Goal: Navigation & Orientation: Find specific page/section

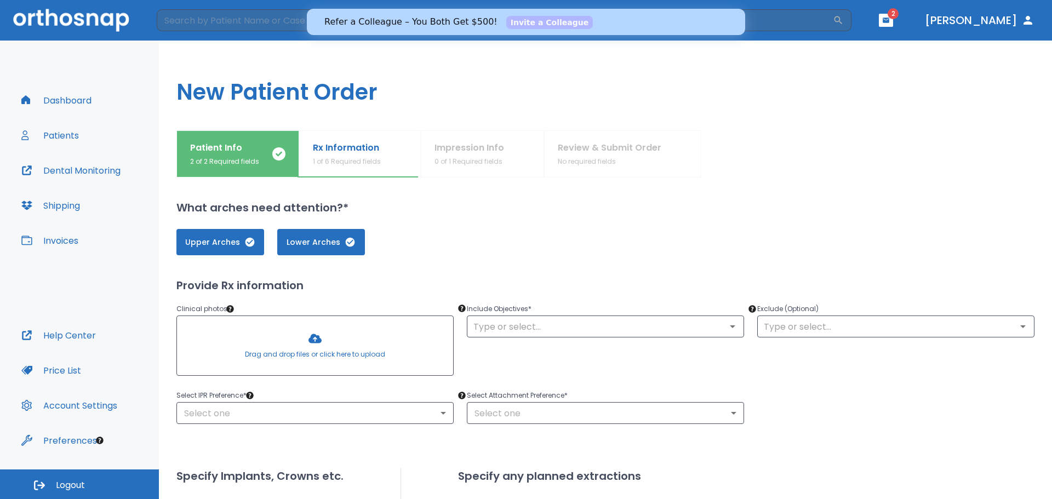
scroll to position [117, 0]
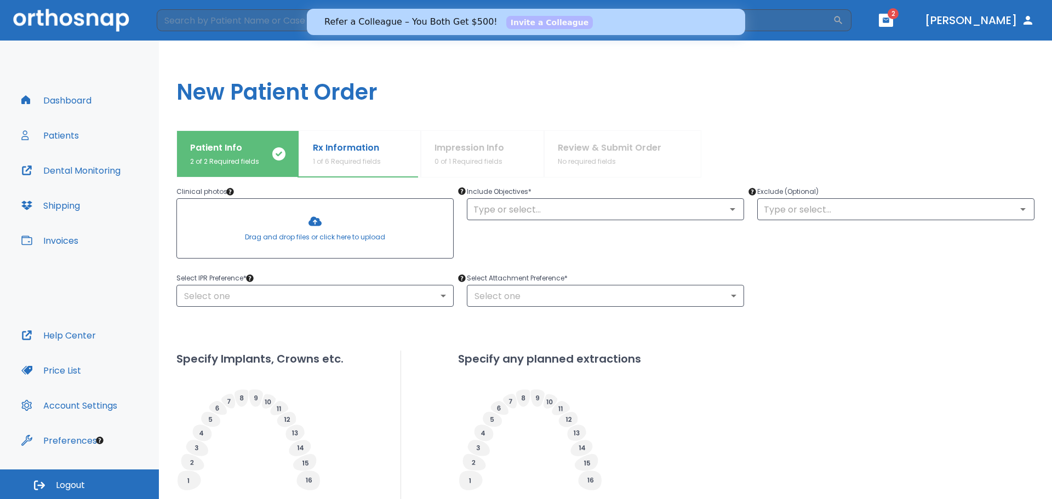
click at [46, 135] on button "Patients" at bounding box center [50, 135] width 71 height 26
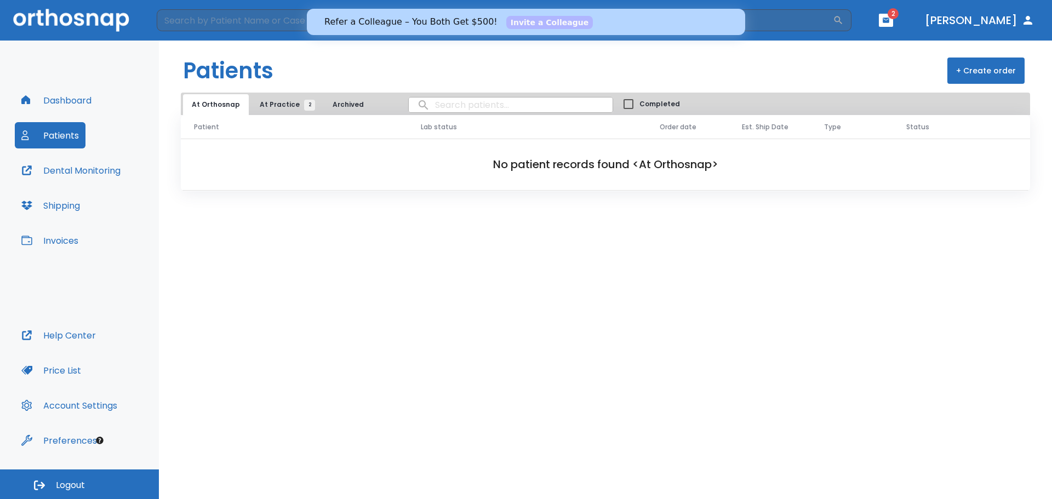
click at [269, 101] on span "At Practice 2" at bounding box center [285, 105] width 50 height 10
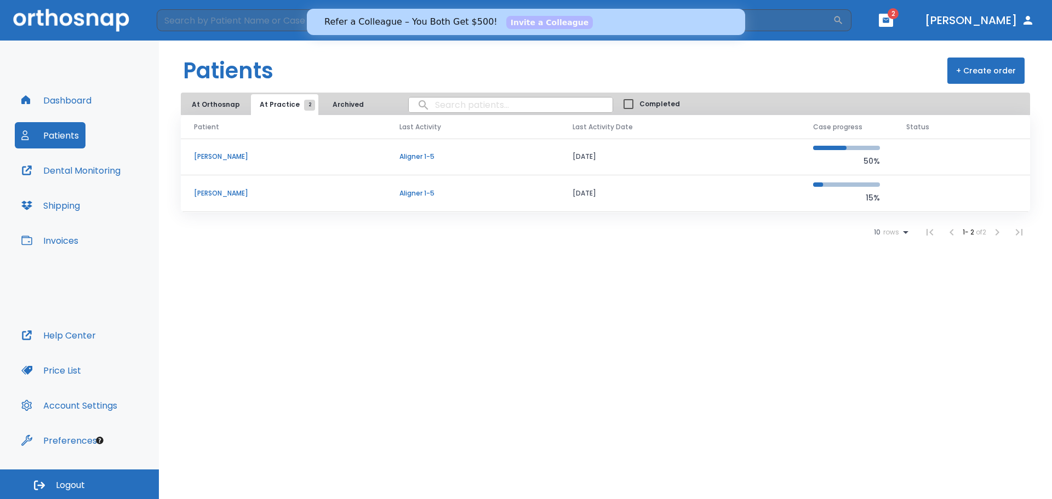
click at [343, 103] on button "Archived" at bounding box center [348, 104] width 55 height 21
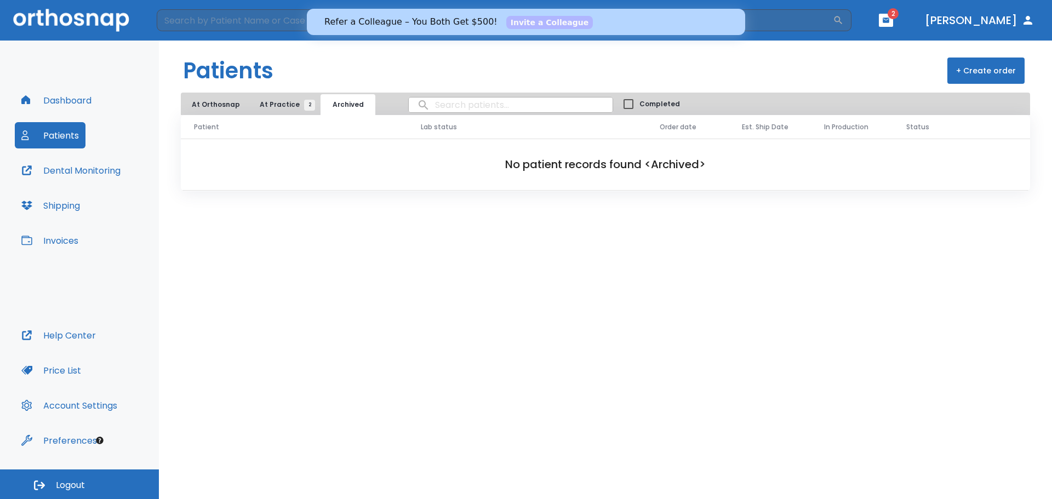
click at [70, 241] on button "Invoices" at bounding box center [50, 240] width 70 height 26
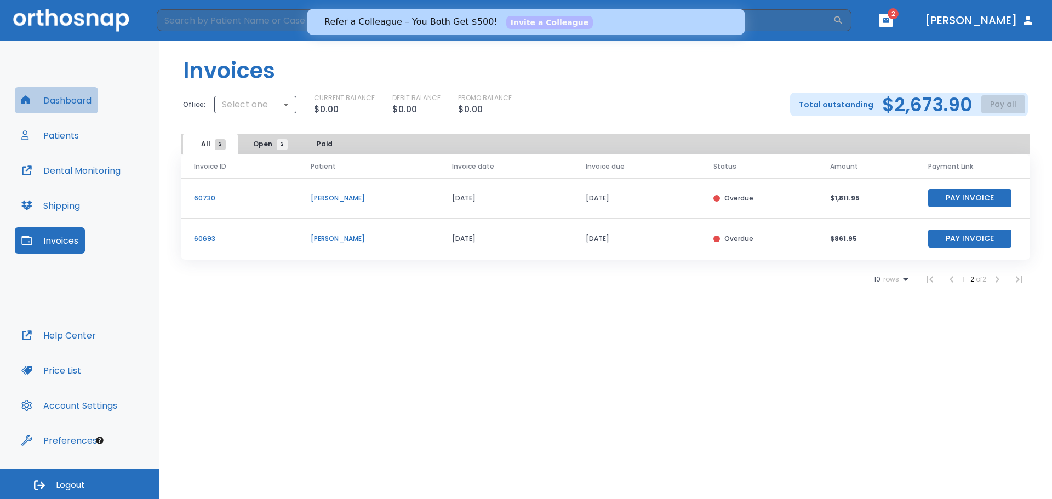
click at [59, 94] on button "Dashboard" at bounding box center [56, 100] width 83 height 26
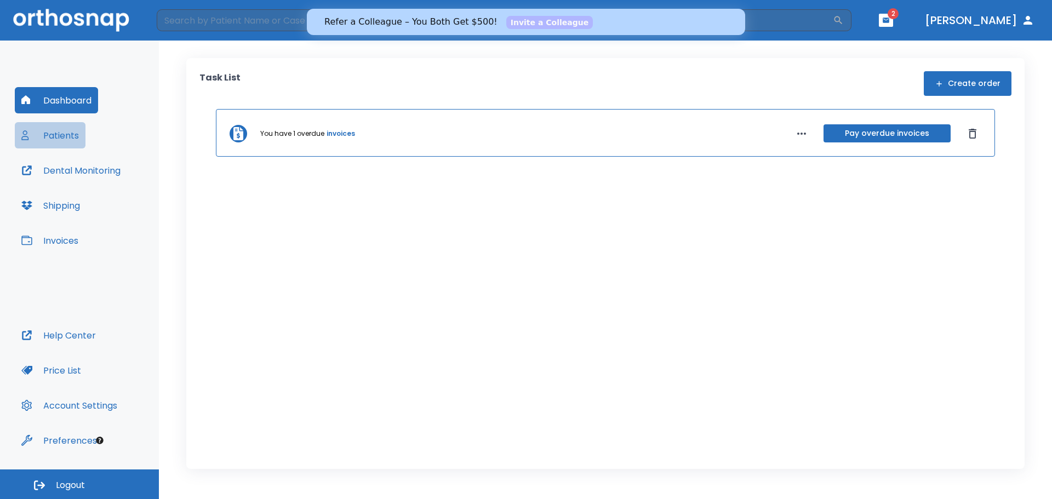
click at [58, 129] on button "Patients" at bounding box center [50, 135] width 71 height 26
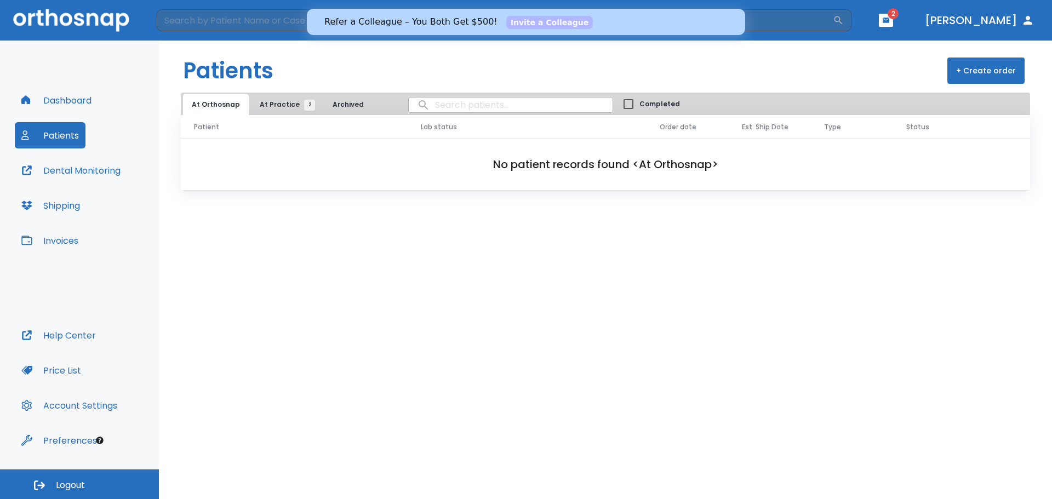
click at [74, 162] on button "Dental Monitoring" at bounding box center [71, 170] width 112 height 26
click at [71, 95] on button "Dashboard" at bounding box center [56, 100] width 83 height 26
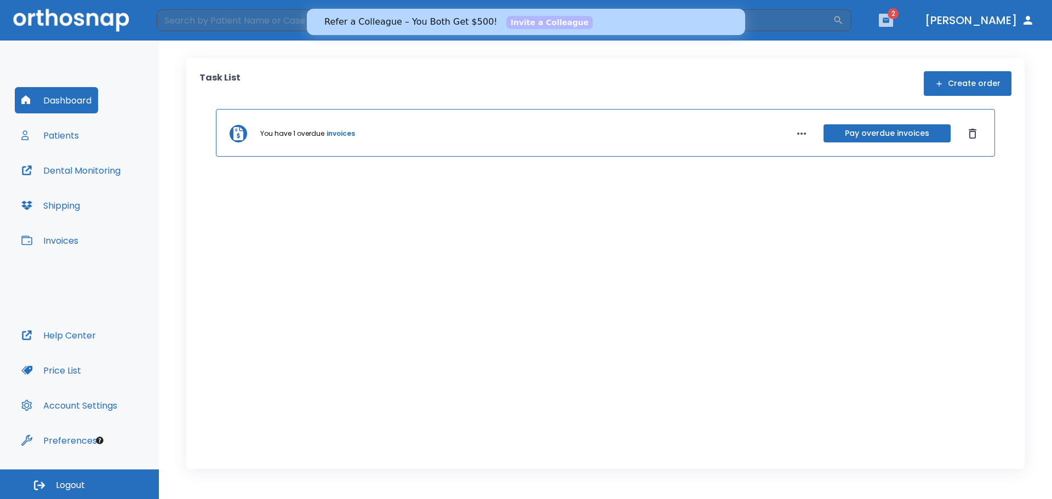
click at [893, 14] on button "button" at bounding box center [886, 20] width 14 height 13
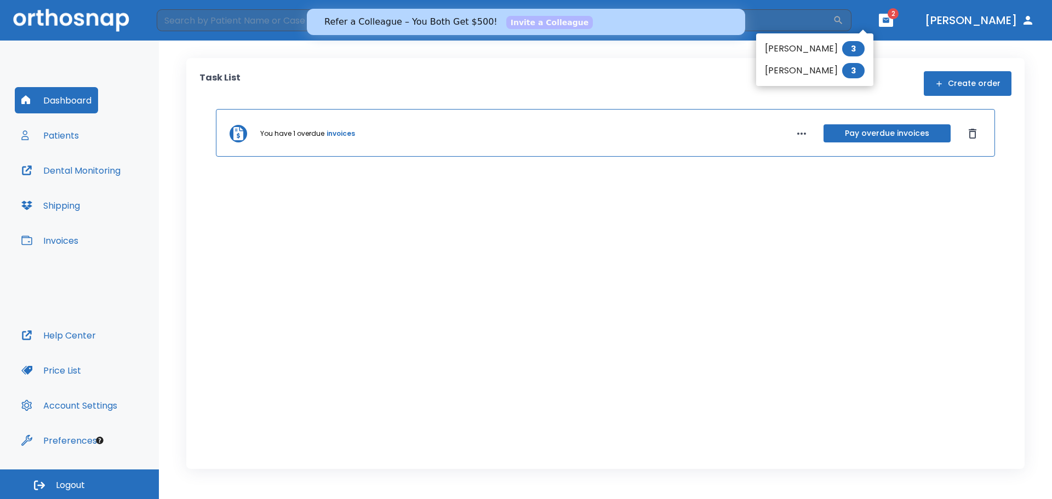
click at [966, 22] on div at bounding box center [526, 249] width 1052 height 499
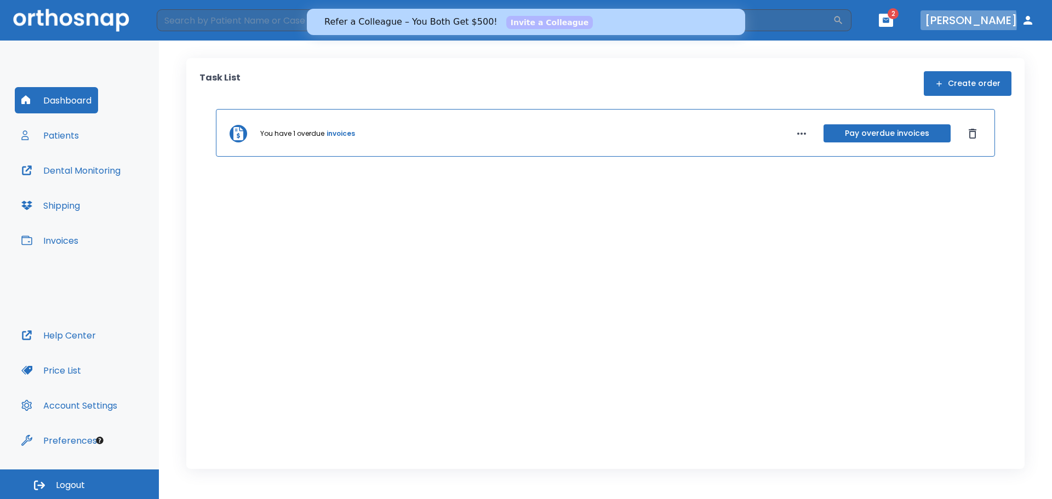
click at [966, 22] on button "[PERSON_NAME]" at bounding box center [980, 20] width 118 height 20
